Goal: Navigation & Orientation: Understand site structure

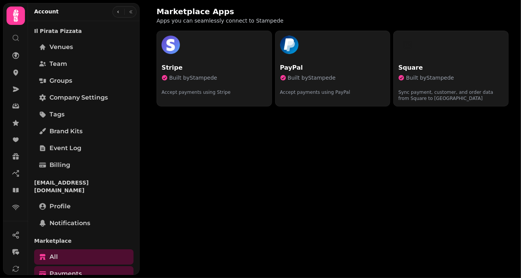
scroll to position [180, 0]
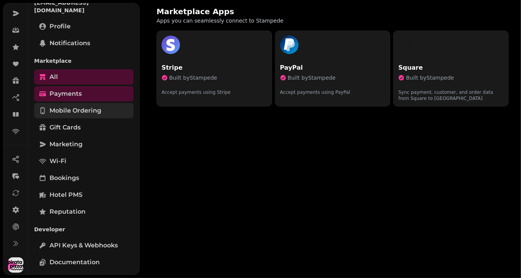
click at [76, 106] on span "Mobile ordering" at bounding box center [75, 110] width 52 height 9
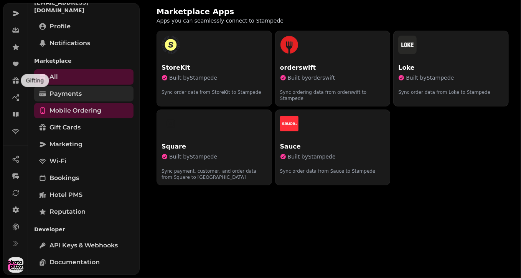
click at [54, 89] on span "Payments" at bounding box center [65, 93] width 32 height 9
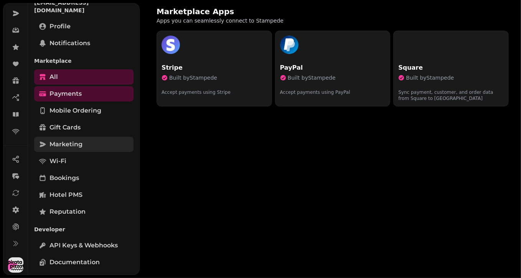
click at [64, 140] on span "Marketing" at bounding box center [65, 144] width 33 height 9
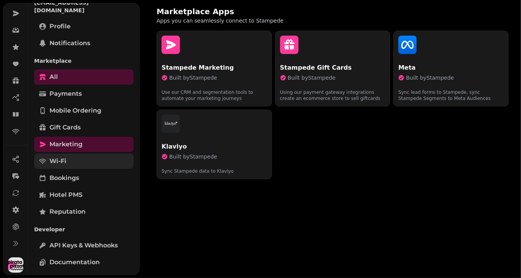
click at [67, 154] on link "Wi-Fi" at bounding box center [83, 161] width 99 height 15
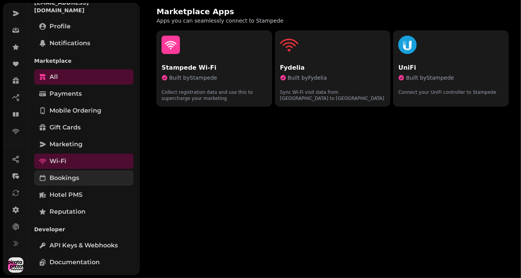
click at [68, 171] on link "Bookings" at bounding box center [83, 178] width 99 height 15
